Goal: Browse casually: Explore the website without a specific task or goal

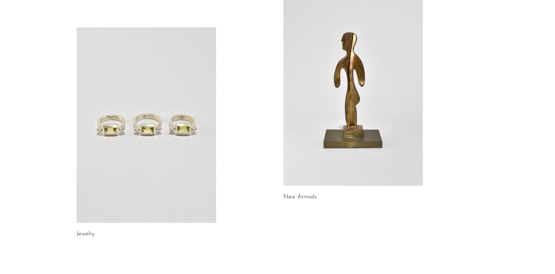
scroll to position [69, 0]
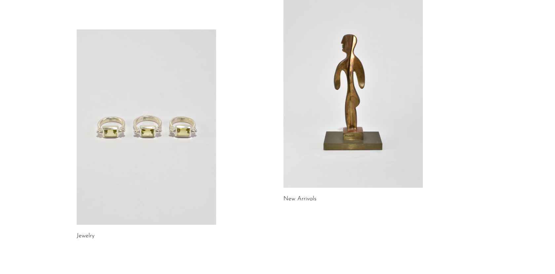
click at [122, 120] on link at bounding box center [146, 126] width 139 height 195
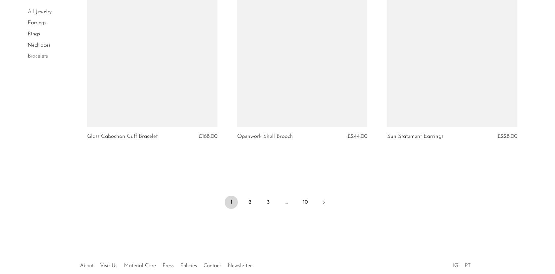
scroll to position [2448, 0]
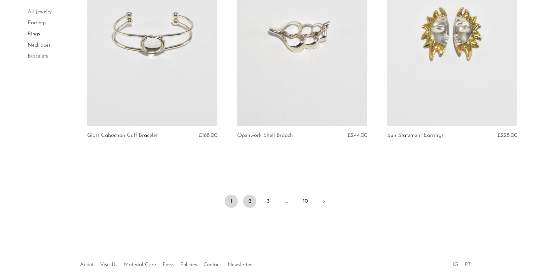
click at [251, 199] on link "2" at bounding box center [249, 200] width 13 height 13
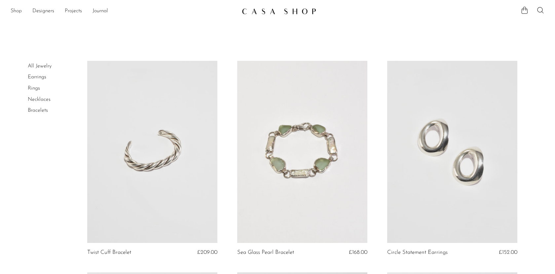
click at [17, 10] on link "Shop" at bounding box center [16, 11] width 11 height 9
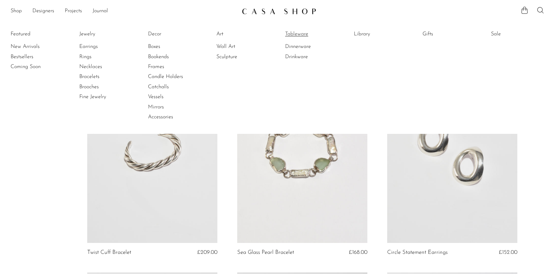
click at [305, 34] on link "Tableware" at bounding box center [310, 33] width 50 height 7
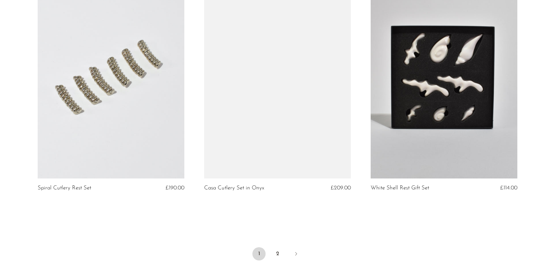
scroll to position [2683, 0]
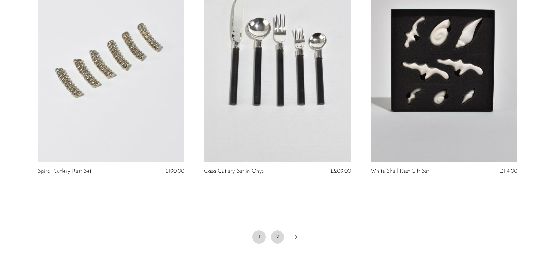
click at [276, 235] on link "2" at bounding box center [277, 236] width 13 height 13
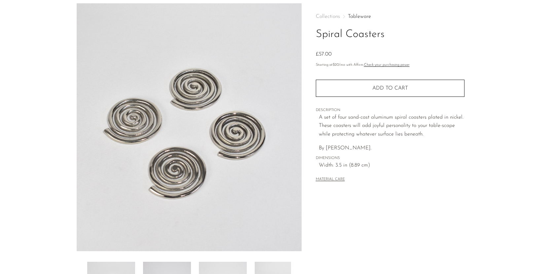
scroll to position [156, 0]
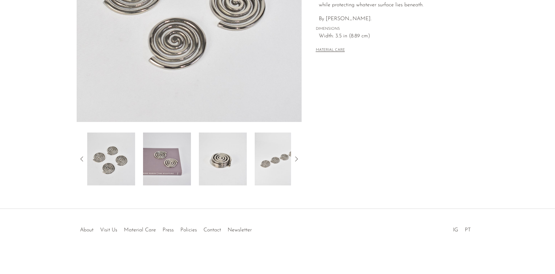
click at [296, 158] on icon at bounding box center [296, 159] width 8 height 8
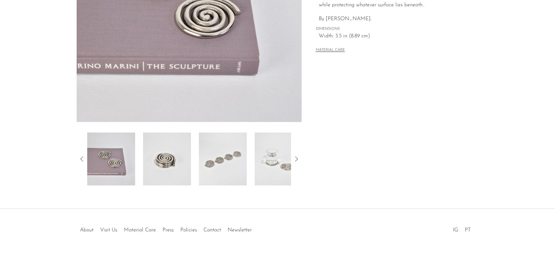
click at [296, 158] on icon at bounding box center [296, 159] width 8 height 8
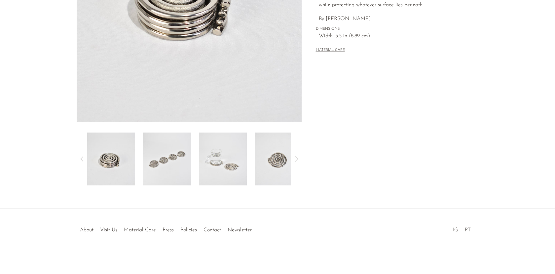
click at [296, 158] on icon at bounding box center [296, 159] width 8 height 8
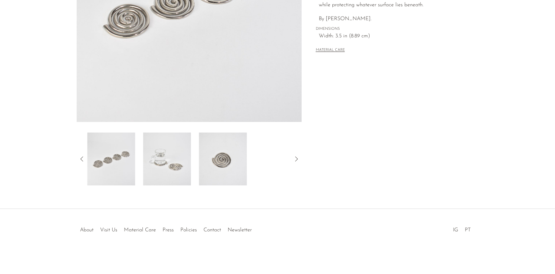
click at [296, 158] on icon at bounding box center [296, 159] width 8 height 8
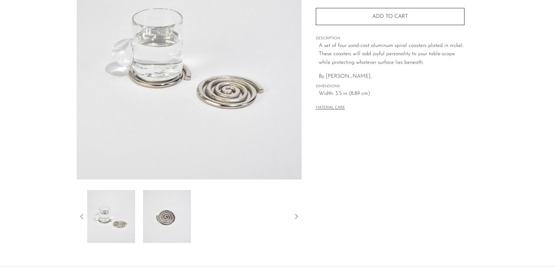
scroll to position [100, 0]
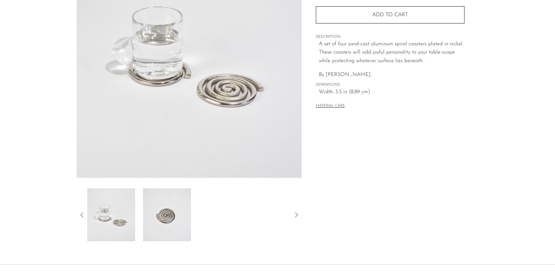
click at [81, 214] on icon at bounding box center [81, 214] width 3 height 5
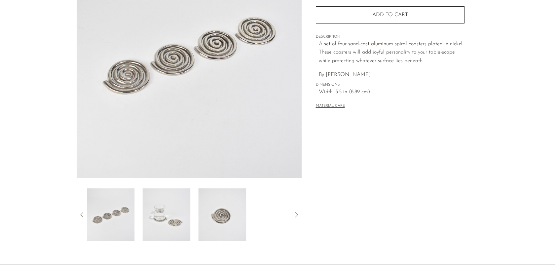
click at [81, 214] on icon at bounding box center [81, 214] width 3 height 5
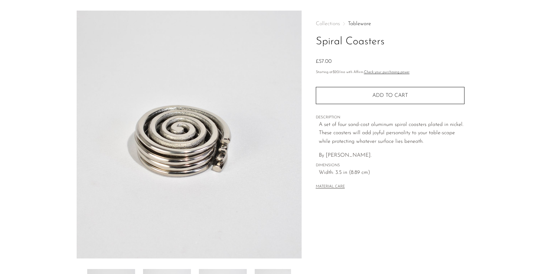
scroll to position [0, 0]
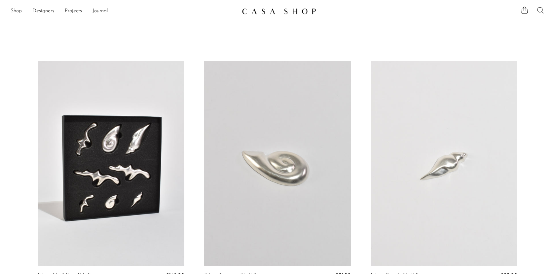
click at [16, 9] on link "Shop" at bounding box center [16, 11] width 11 height 9
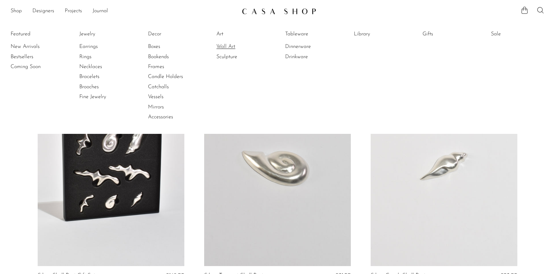
click at [233, 49] on link "Wall Art" at bounding box center [241, 46] width 50 height 7
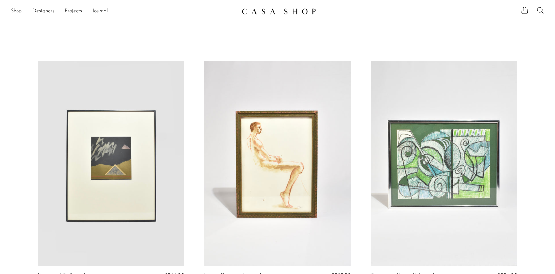
click at [14, 13] on link "Shop" at bounding box center [16, 11] width 11 height 9
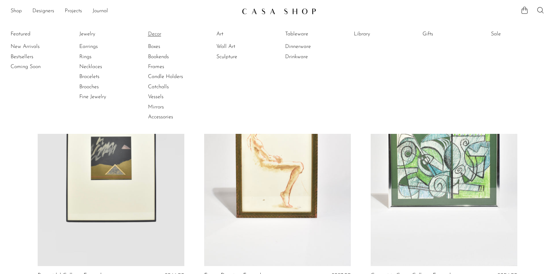
click at [152, 35] on link "Decor" at bounding box center [173, 33] width 50 height 7
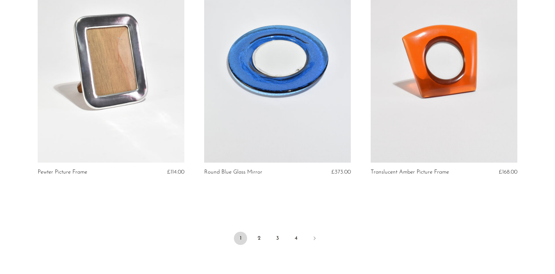
scroll to position [2698, 0]
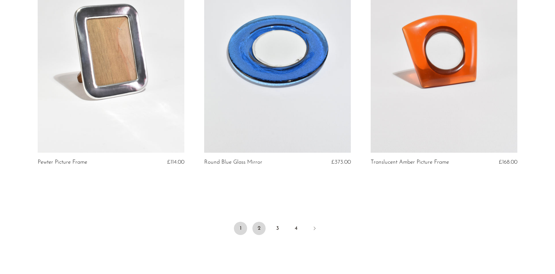
click at [259, 230] on link "2" at bounding box center [258, 228] width 13 height 13
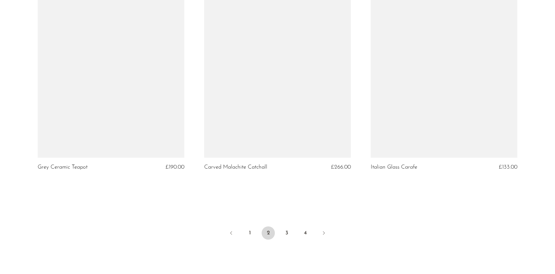
scroll to position [2754, 0]
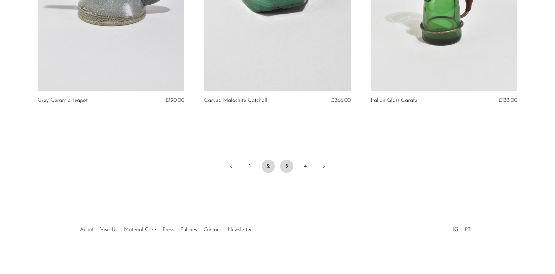
click at [288, 166] on link "3" at bounding box center [286, 165] width 13 height 13
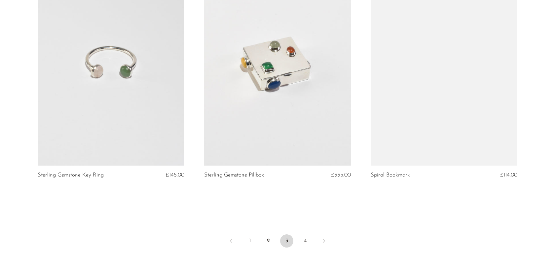
scroll to position [2678, 0]
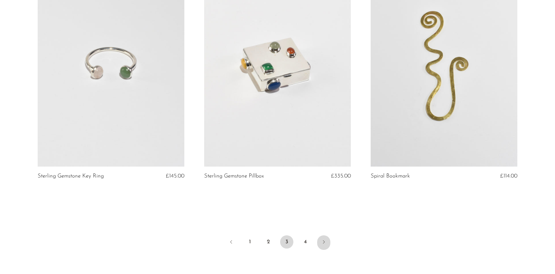
click at [322, 242] on icon "Next" at bounding box center [323, 241] width 5 height 5
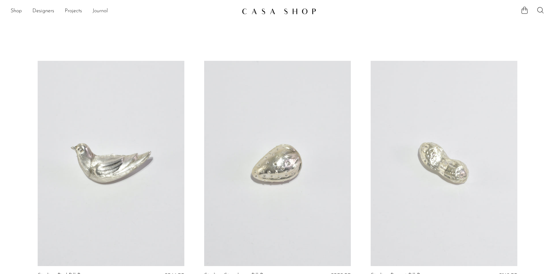
click at [100, 9] on link "Journal" at bounding box center [100, 11] width 16 height 9
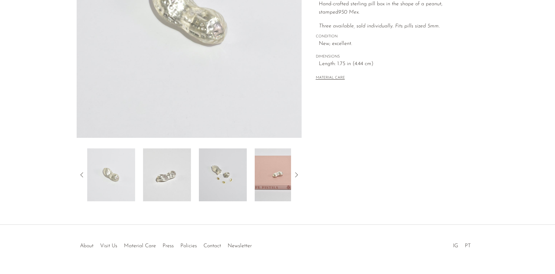
scroll to position [156, 0]
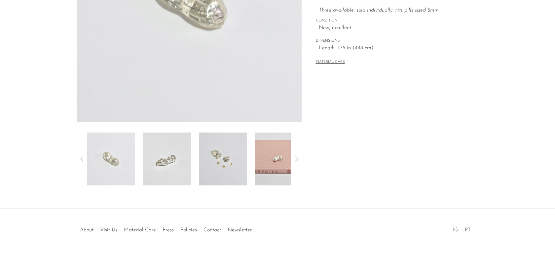
click at [296, 157] on icon at bounding box center [296, 159] width 8 height 8
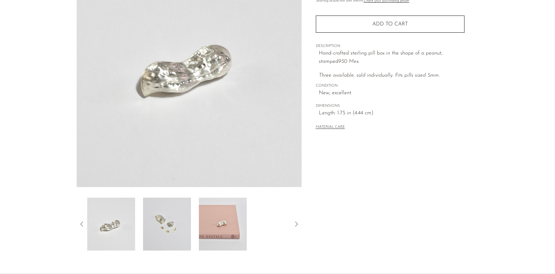
scroll to position [95, 0]
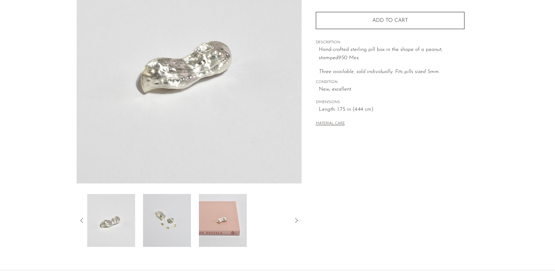
click at [296, 219] on icon at bounding box center [296, 220] width 3 height 5
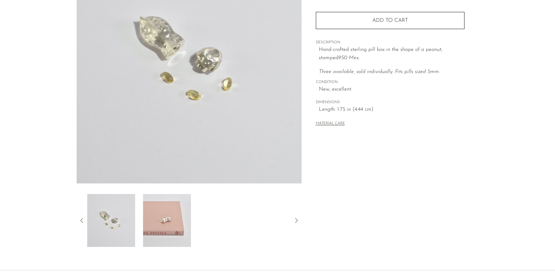
click at [296, 219] on icon at bounding box center [296, 220] width 3 height 5
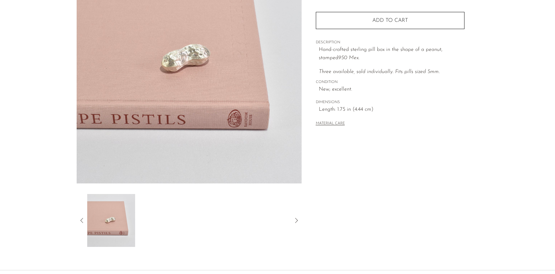
click at [296, 219] on icon at bounding box center [296, 220] width 3 height 5
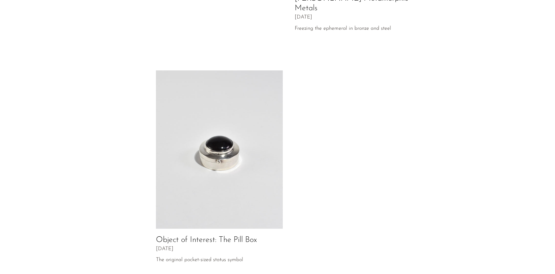
scroll to position [337, 0]
